Goal: Information Seeking & Learning: Learn about a topic

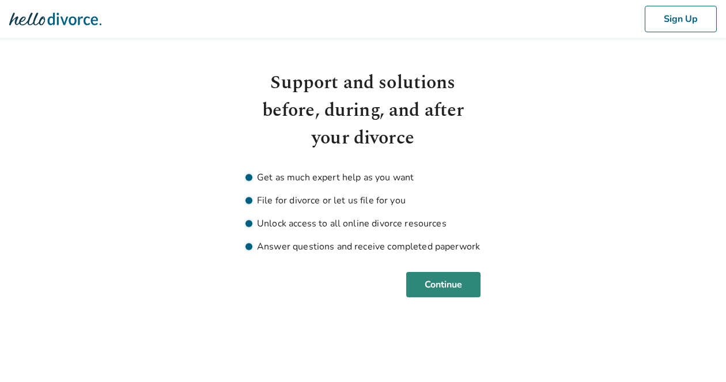
click at [447, 278] on button "Continue" at bounding box center [443, 284] width 74 height 25
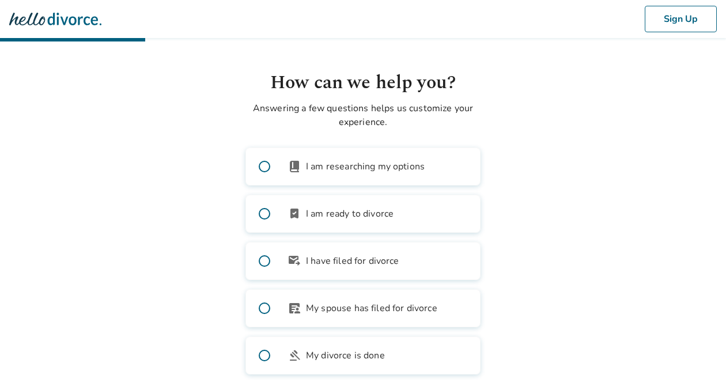
click at [266, 216] on span at bounding box center [264, 213] width 37 height 37
click at [265, 164] on span at bounding box center [264, 166] width 37 height 37
click at [263, 214] on span at bounding box center [264, 213] width 37 height 37
click at [566, 238] on body "Sign Up How can we help you? Answering a few questions helps us customize your …" at bounding box center [363, 209] width 726 height 419
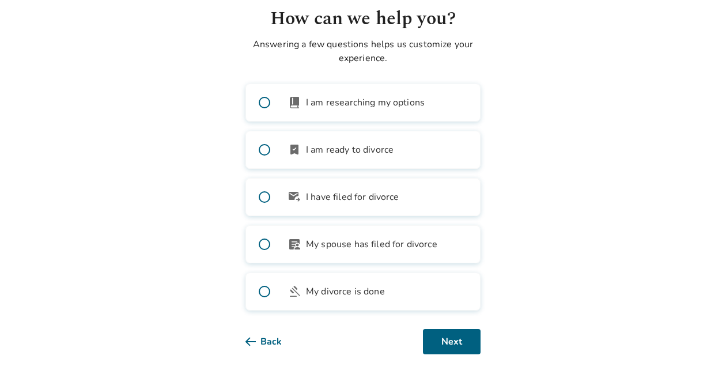
scroll to position [64, 0]
click at [451, 345] on button "Next" at bounding box center [452, 341] width 58 height 25
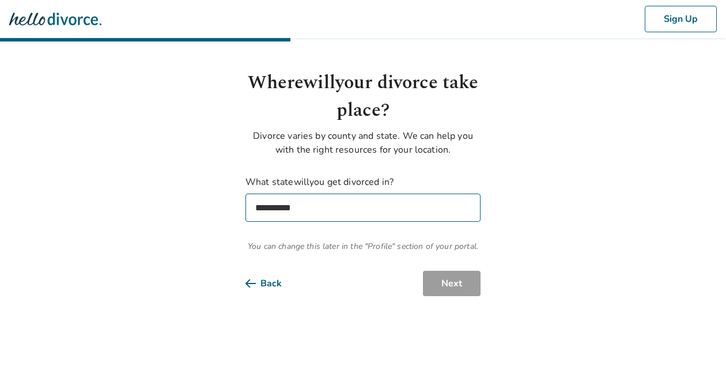
scroll to position [0, 0]
select select "**"
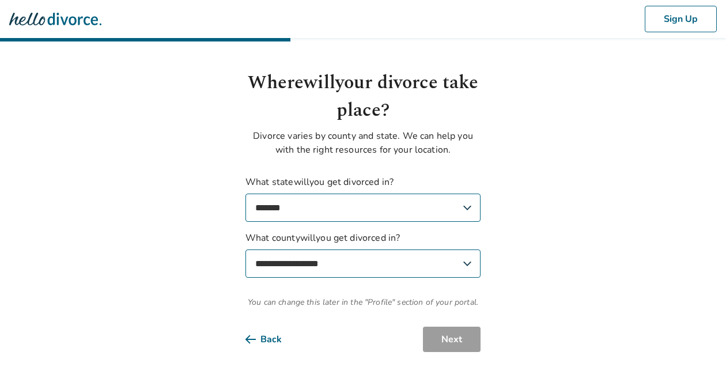
select select "*********"
click at [454, 339] on button "Next" at bounding box center [452, 339] width 58 height 25
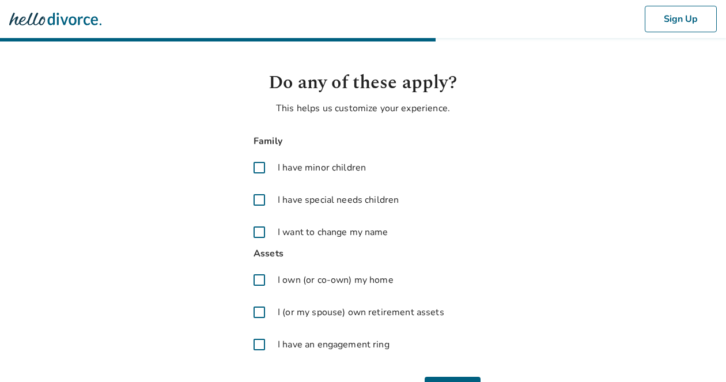
click at [262, 281] on span at bounding box center [260, 280] width 28 height 28
click at [259, 312] on span at bounding box center [260, 313] width 28 height 28
click at [257, 347] on span at bounding box center [260, 345] width 28 height 28
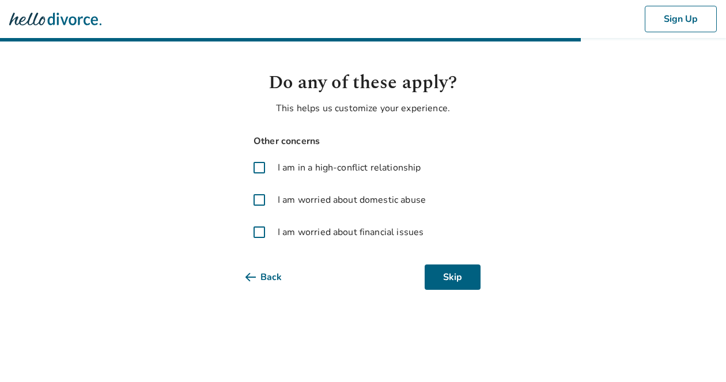
click at [261, 231] on span at bounding box center [260, 232] width 28 height 28
click at [449, 276] on button "Next" at bounding box center [452, 277] width 58 height 25
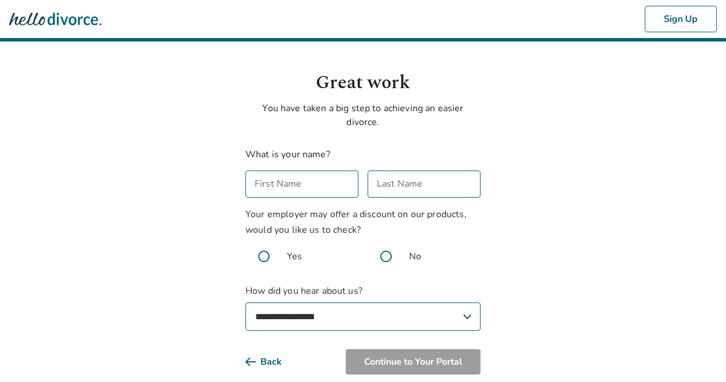
click at [328, 190] on input "First Name" at bounding box center [302, 184] width 113 height 27
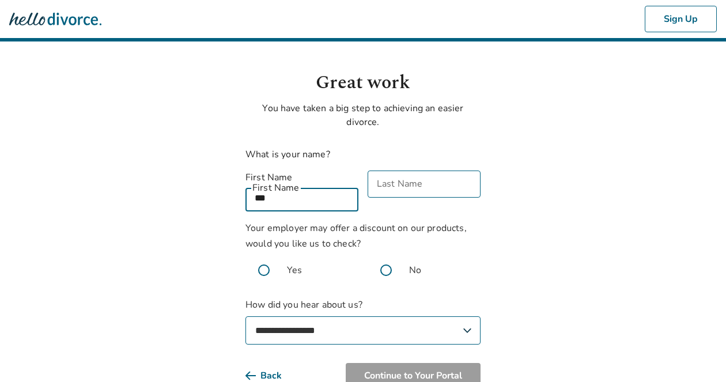
type input "***"
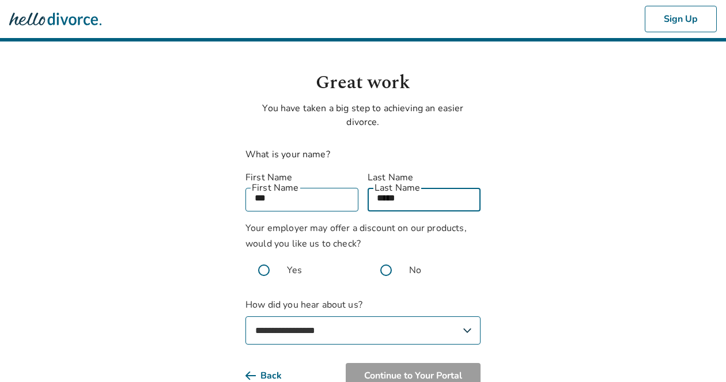
type input "*****"
click at [157, 218] on body "**********" at bounding box center [363, 217] width 726 height 435
click at [386, 254] on span at bounding box center [386, 270] width 37 height 37
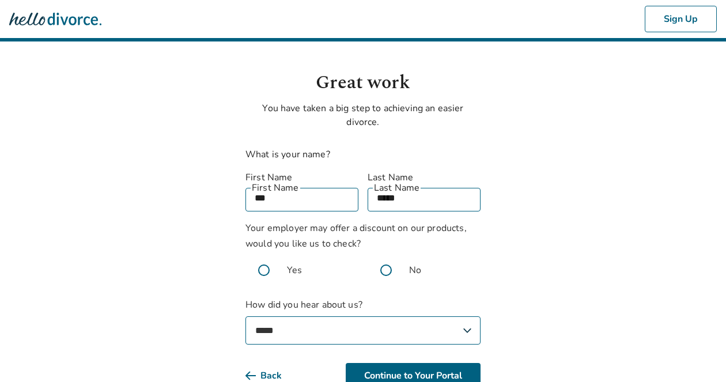
select select "*******"
click at [382, 363] on button "Continue to Your Portal" at bounding box center [413, 375] width 135 height 25
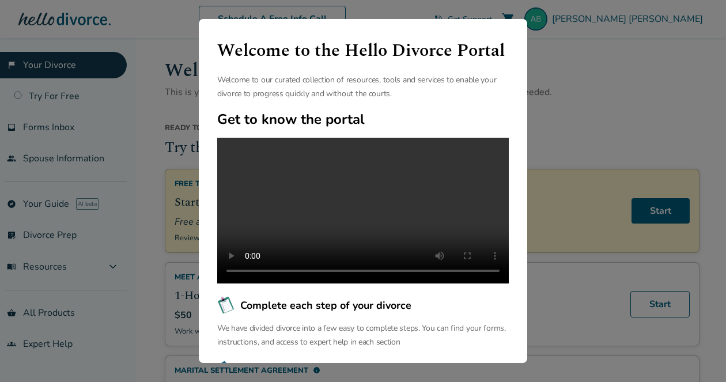
click at [362, 218] on video at bounding box center [363, 211] width 292 height 146
click at [588, 76] on div "Welcome to the Hello Divorce Portal Welcome to our curated collection of resour…" at bounding box center [363, 191] width 726 height 382
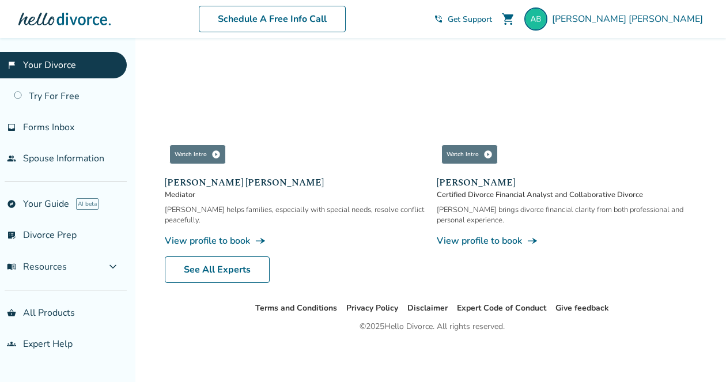
scroll to position [1129, 0]
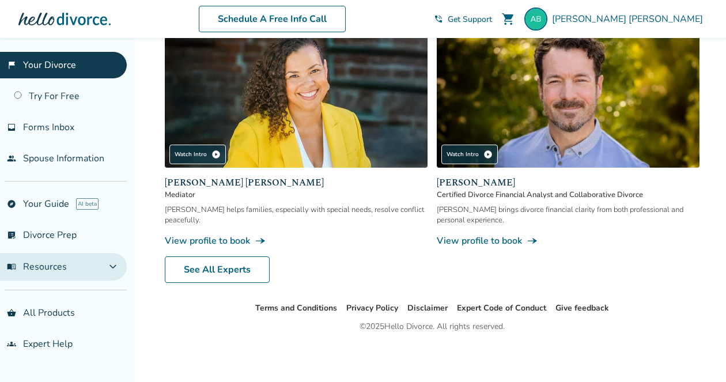
click at [82, 270] on button "menu_book Resources expand_more" at bounding box center [63, 267] width 127 height 28
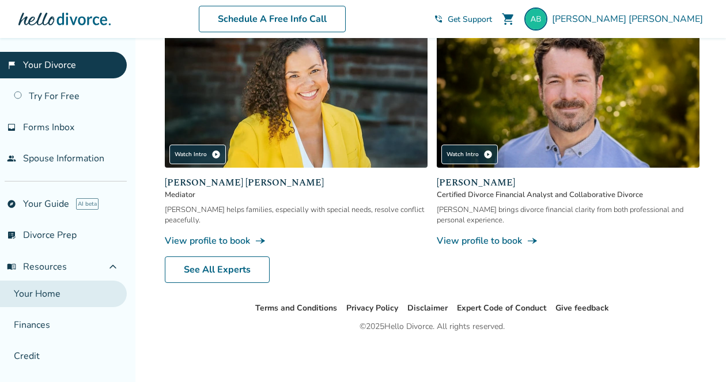
click at [72, 292] on link "Your Home" at bounding box center [63, 294] width 127 height 27
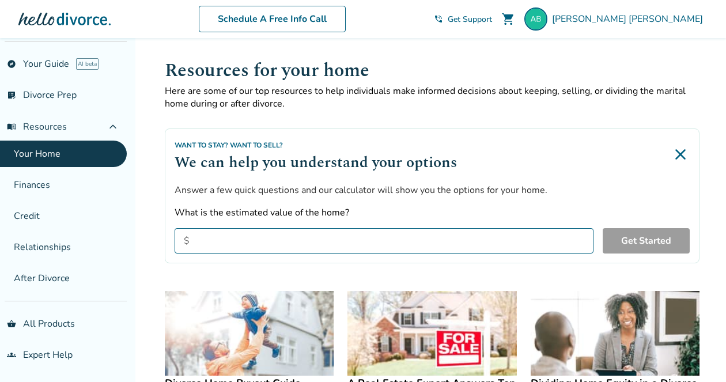
scroll to position [140, 0]
click at [632, 68] on h1 "Resources for your home" at bounding box center [432, 70] width 535 height 28
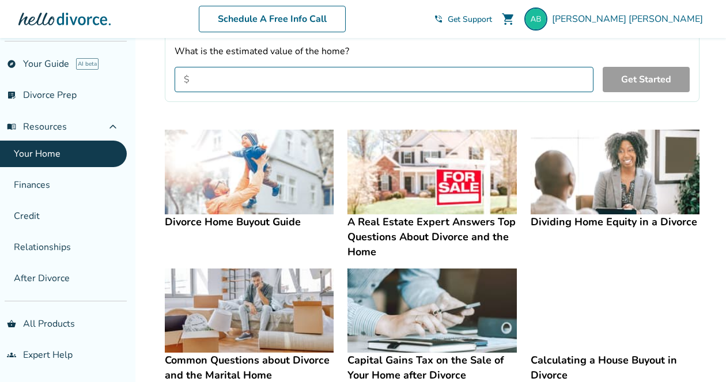
scroll to position [171, 0]
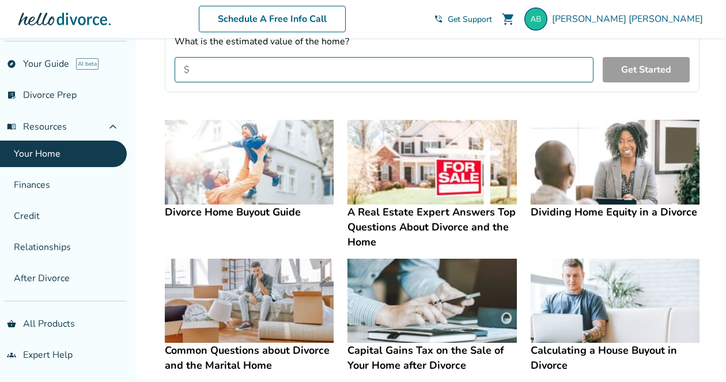
click at [230, 302] on img at bounding box center [249, 301] width 169 height 85
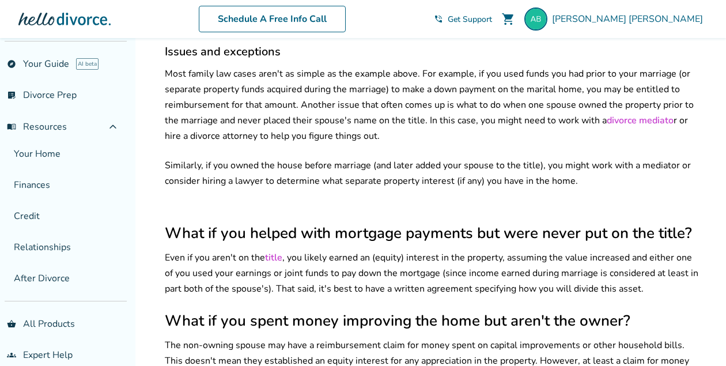
scroll to position [880, 0]
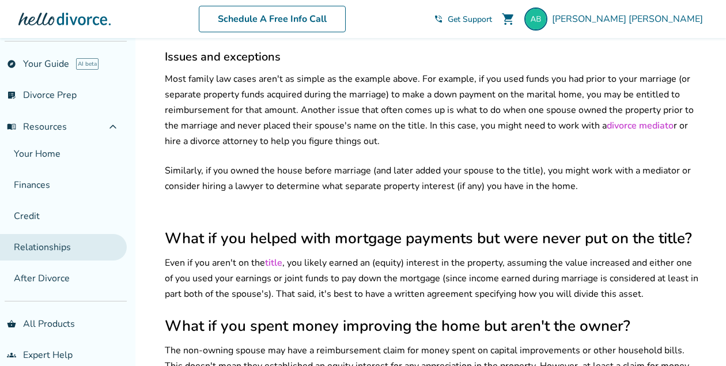
click at [48, 246] on link "Relationships" at bounding box center [63, 247] width 127 height 27
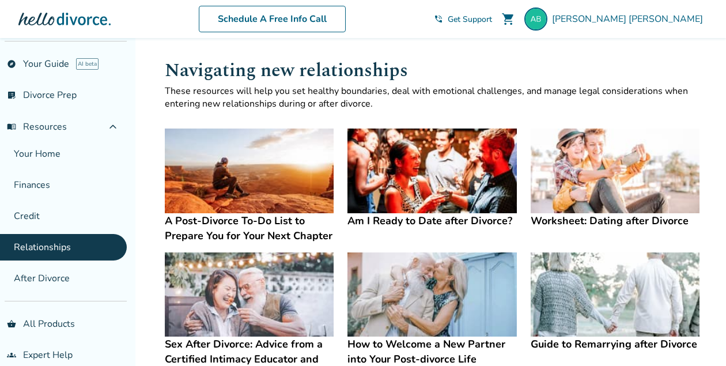
click at [272, 190] on img at bounding box center [249, 171] width 169 height 85
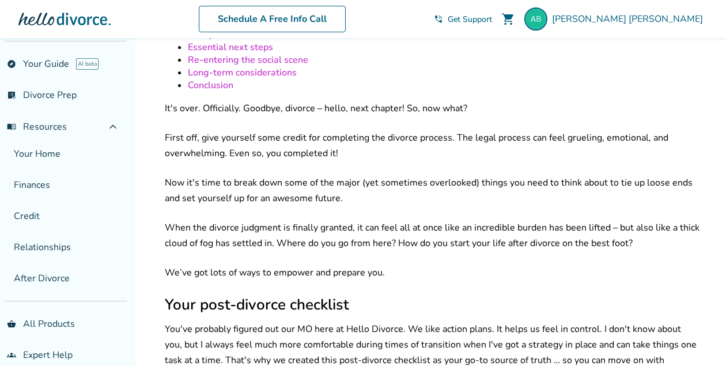
scroll to position [262, 0]
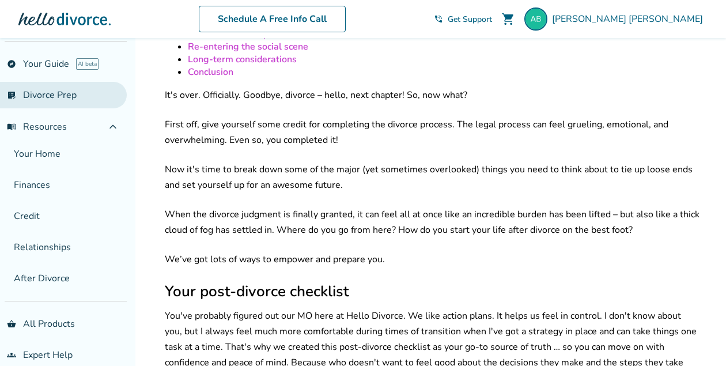
click at [65, 99] on link "list_alt_check Divorce Prep" at bounding box center [63, 95] width 127 height 27
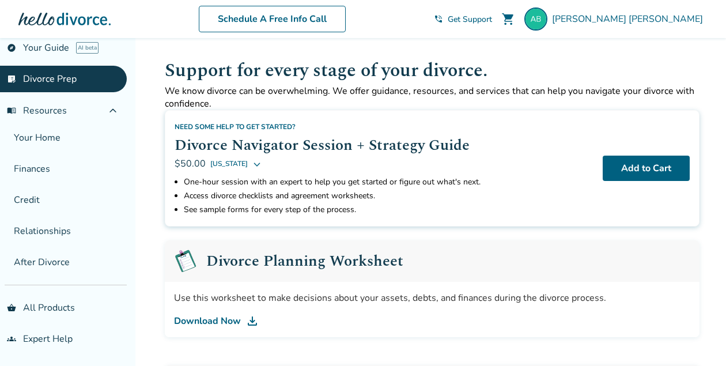
scroll to position [156, 0]
click at [220, 321] on link "Download Now" at bounding box center [432, 321] width 517 height 14
click at [54, 109] on span "menu_book Resources" at bounding box center [37, 110] width 60 height 13
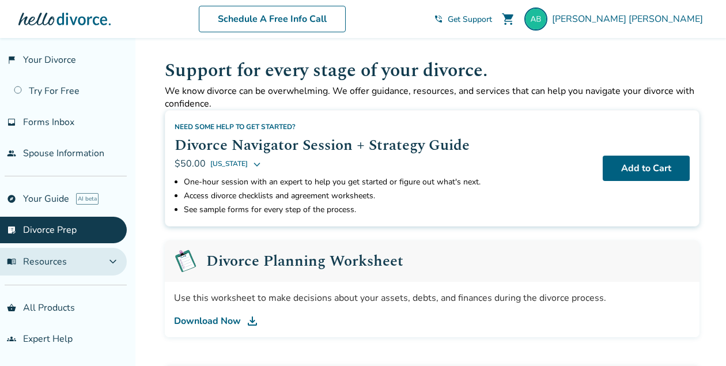
scroll to position [5, 0]
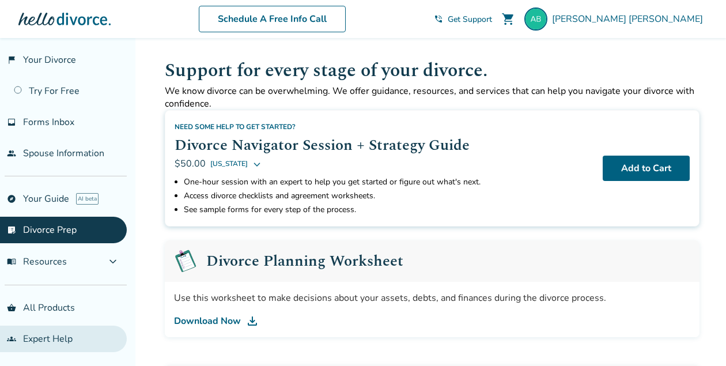
click at [48, 347] on link "groups Expert Help" at bounding box center [63, 339] width 127 height 27
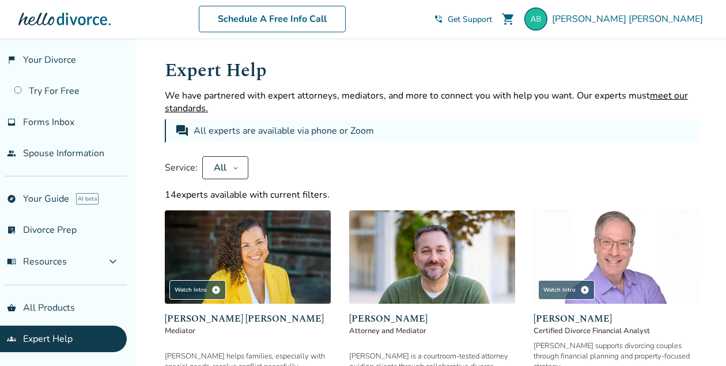
click at [450, 127] on div "forum All experts are available via phone or Zoom" at bounding box center [432, 130] width 535 height 23
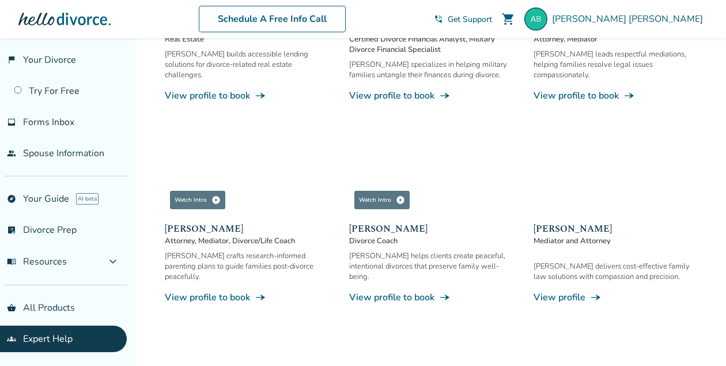
scroll to position [711, 0]
